Goal: Transaction & Acquisition: Subscribe to service/newsletter

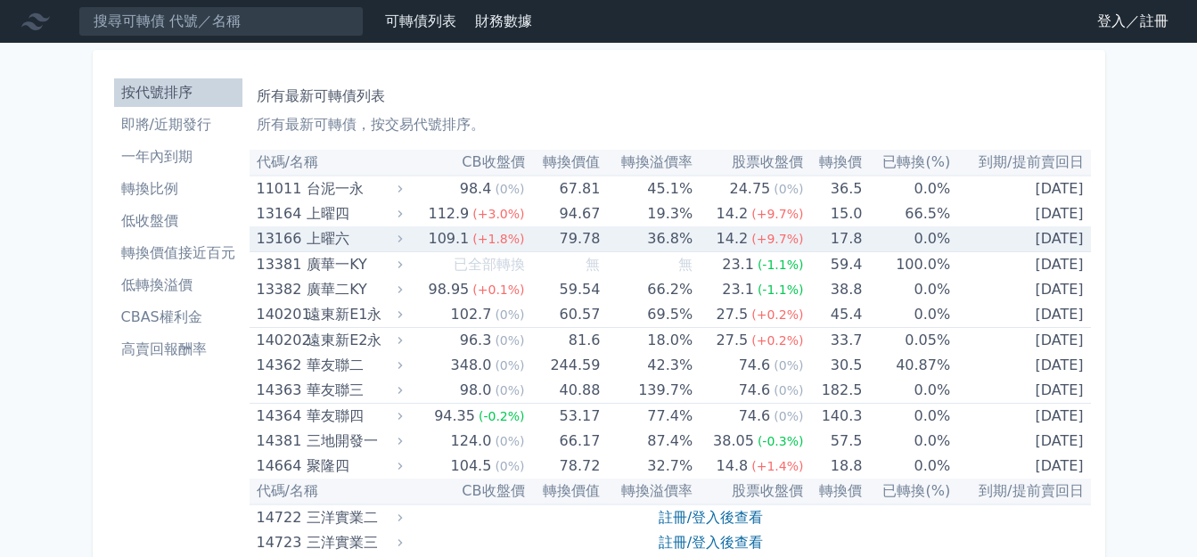
click at [659, 236] on td "36.8%" at bounding box center [646, 239] width 93 height 26
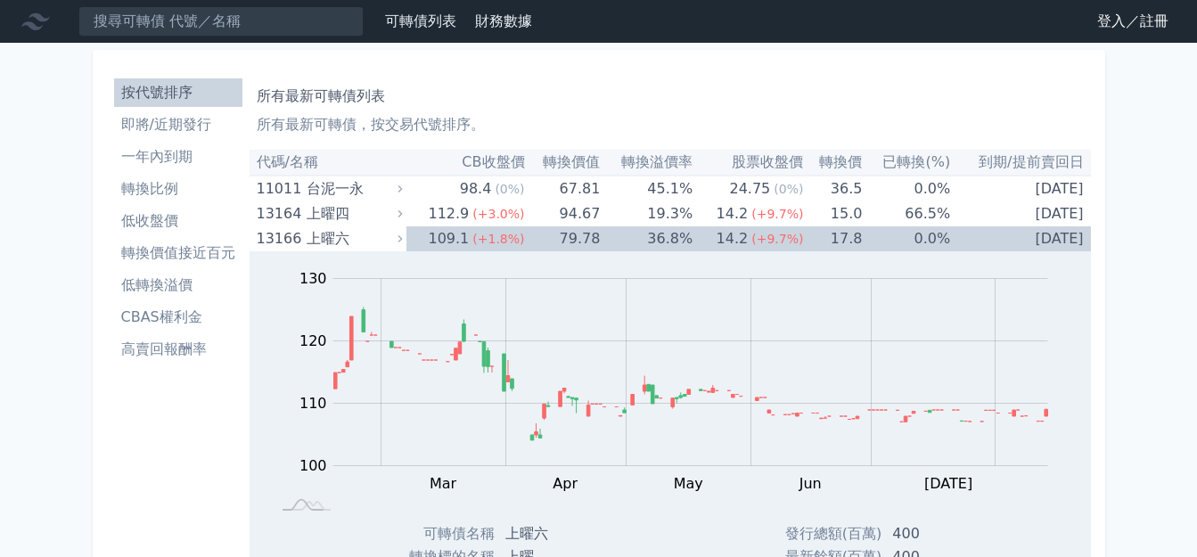
click at [1129, 25] on link "登入／註冊" at bounding box center [1133, 21] width 100 height 29
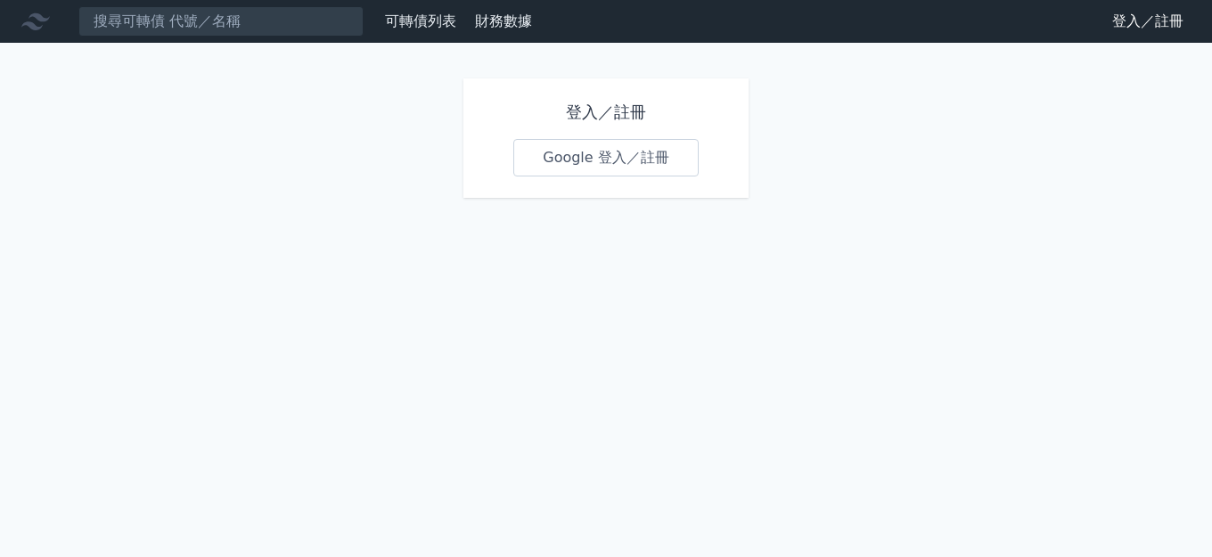
click at [599, 160] on link "Google 登入／註冊" at bounding box center [605, 157] width 185 height 37
click at [562, 153] on link "Google 登入／註冊" at bounding box center [605, 157] width 185 height 37
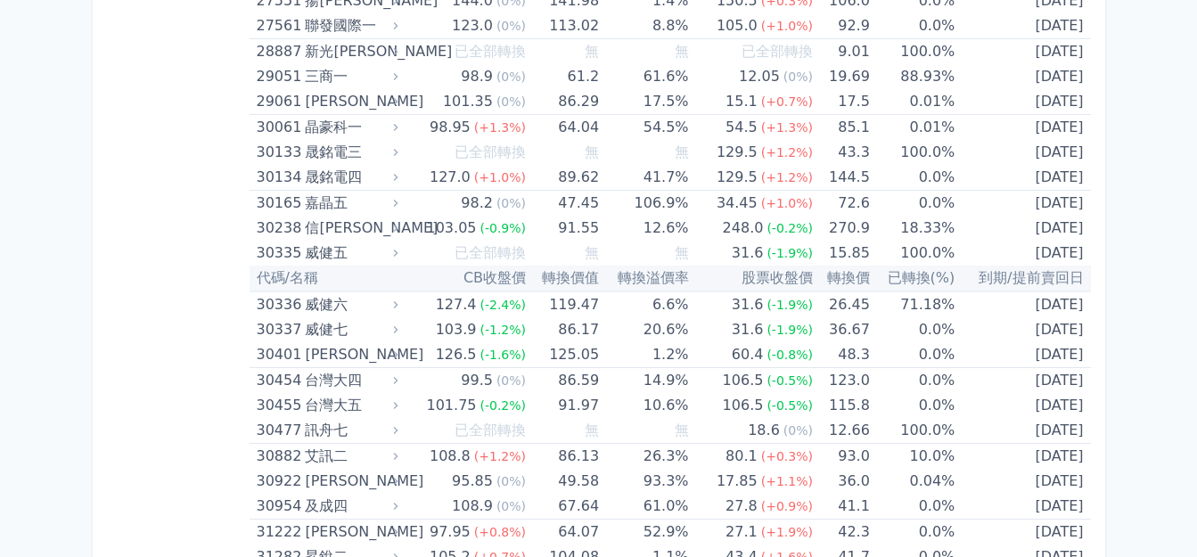
scroll to position [2534, 0]
